Goal: Obtain resource: Download file/media

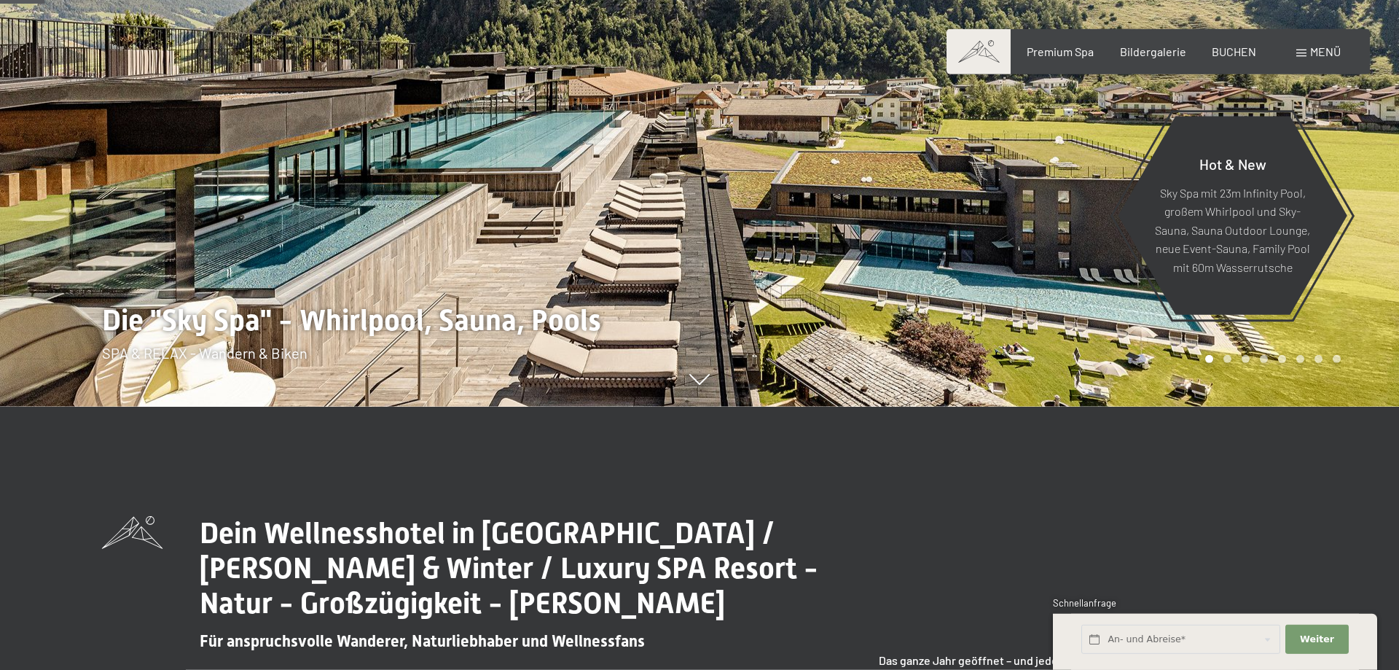
scroll to position [223, 0]
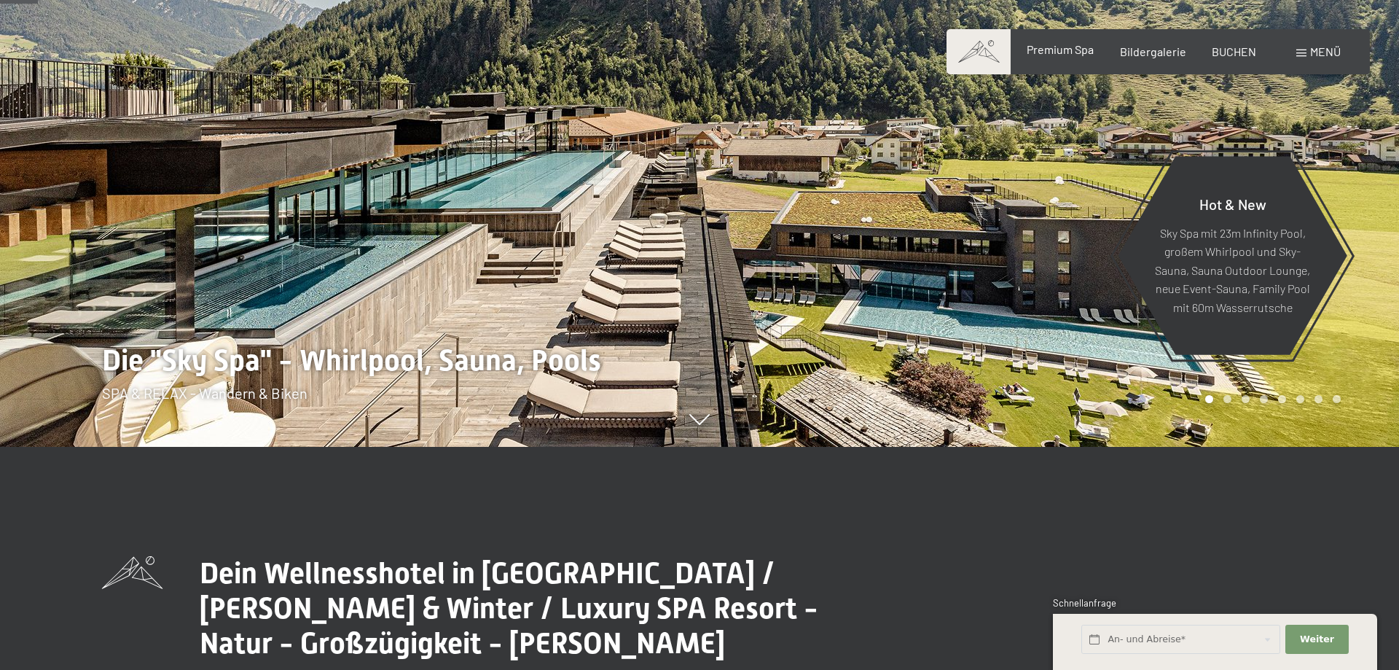
click at [1056, 48] on span "Premium Spa" at bounding box center [1059, 49] width 67 height 14
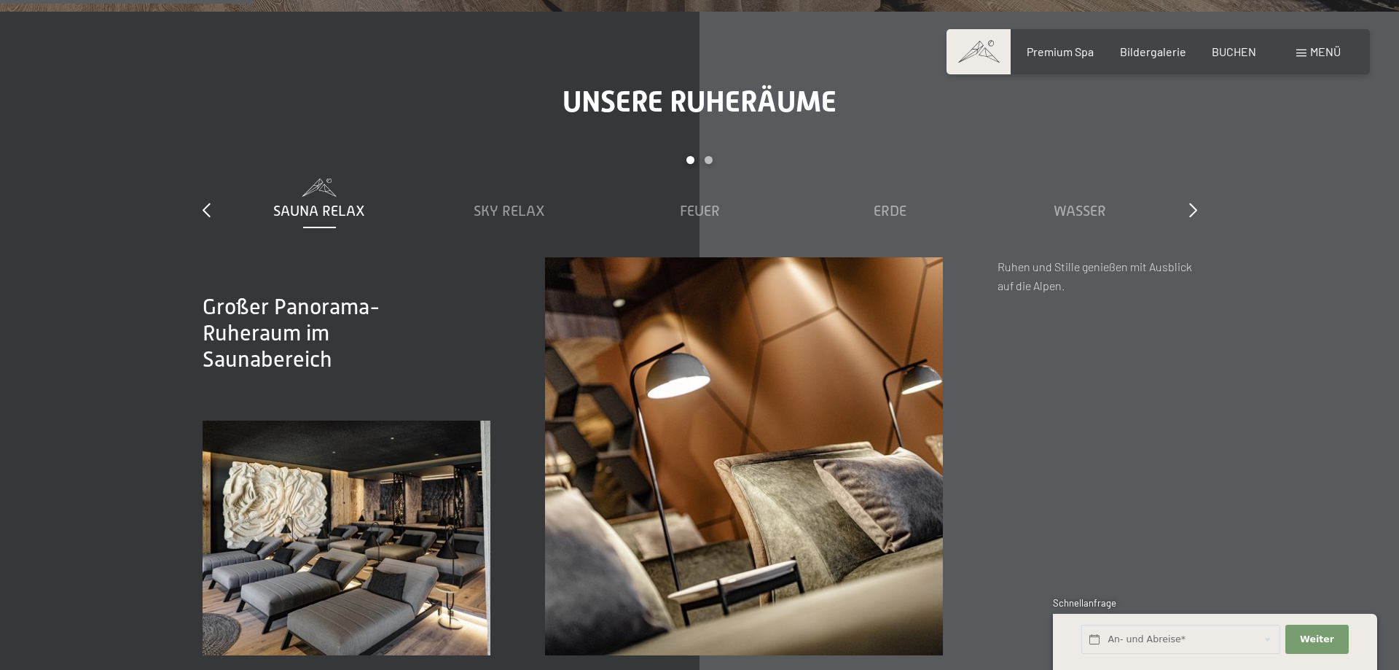
scroll to position [1709, 0]
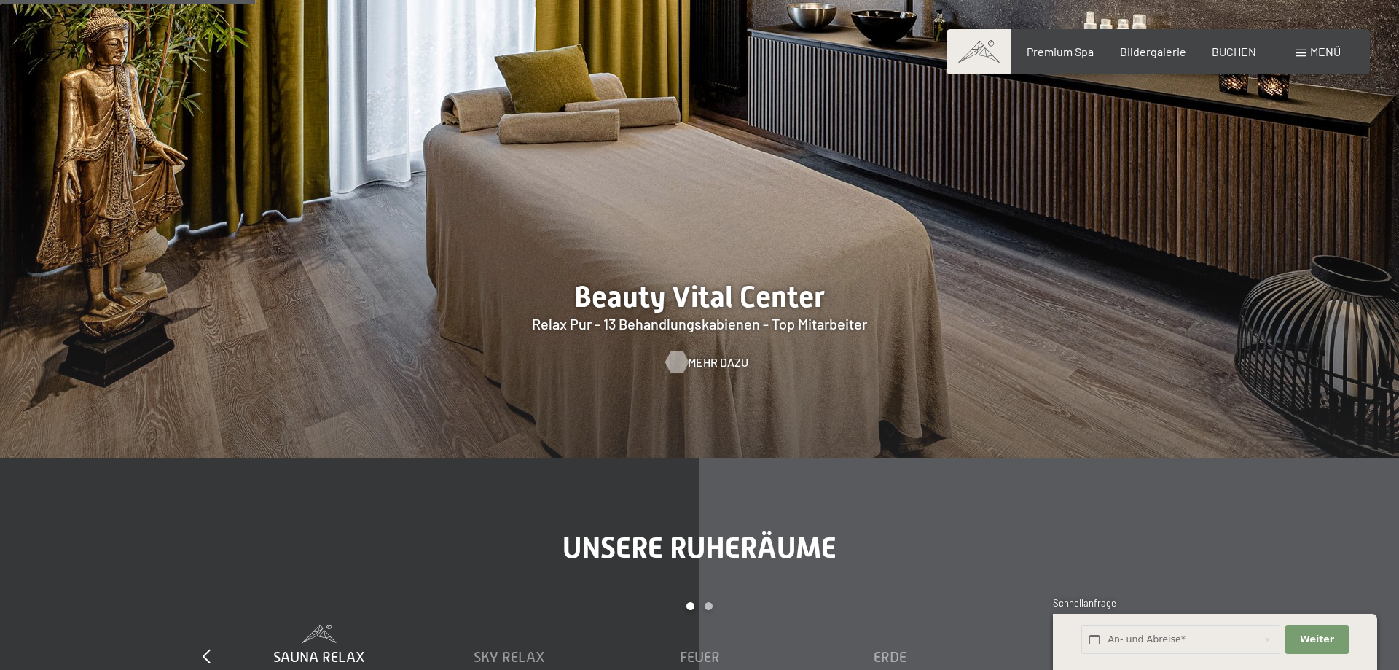
click at [700, 360] on span "Mehr dazu" at bounding box center [718, 362] width 60 height 16
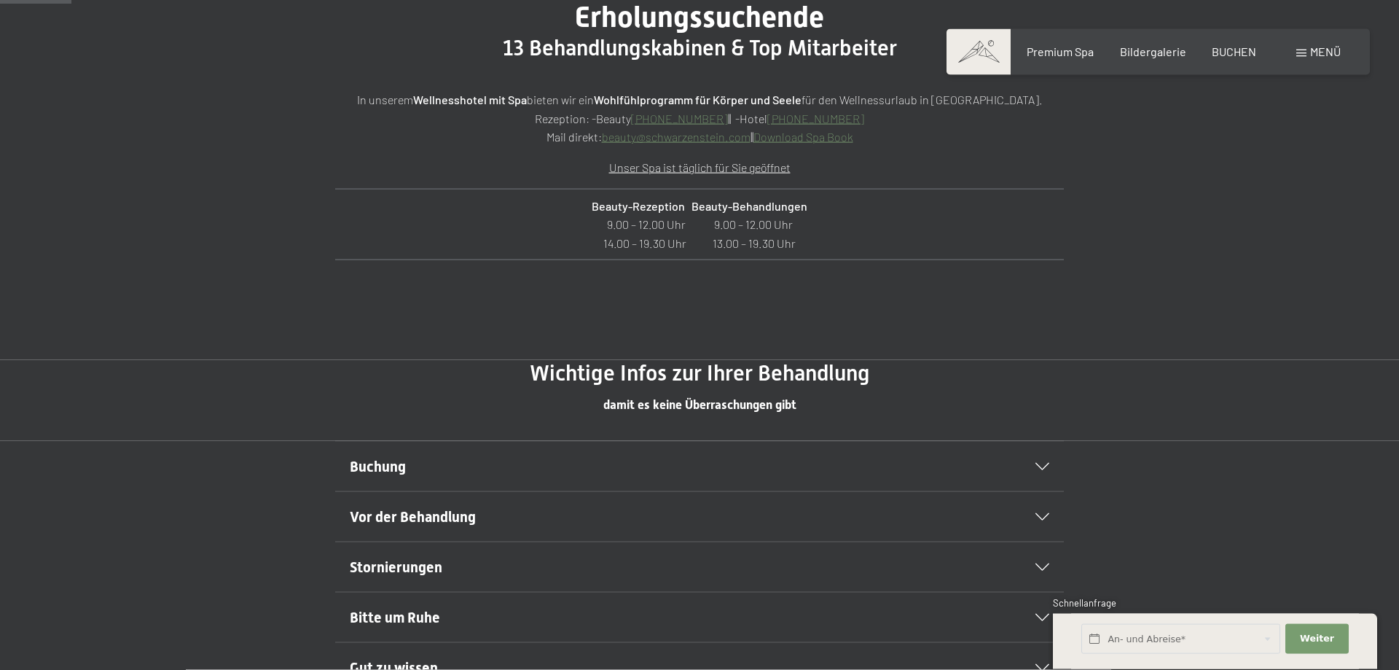
scroll to position [594, 0]
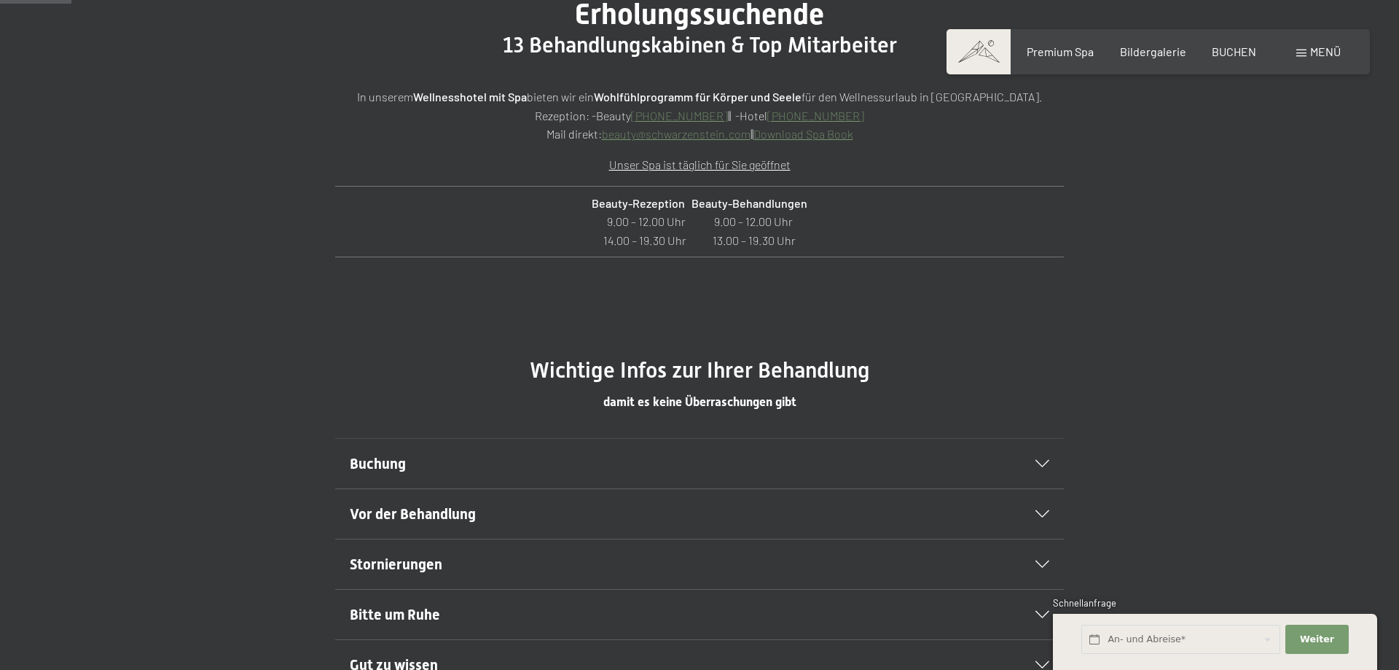
click at [832, 138] on link "Download Spa Book" at bounding box center [803, 134] width 100 height 14
